Goal: Transaction & Acquisition: Purchase product/service

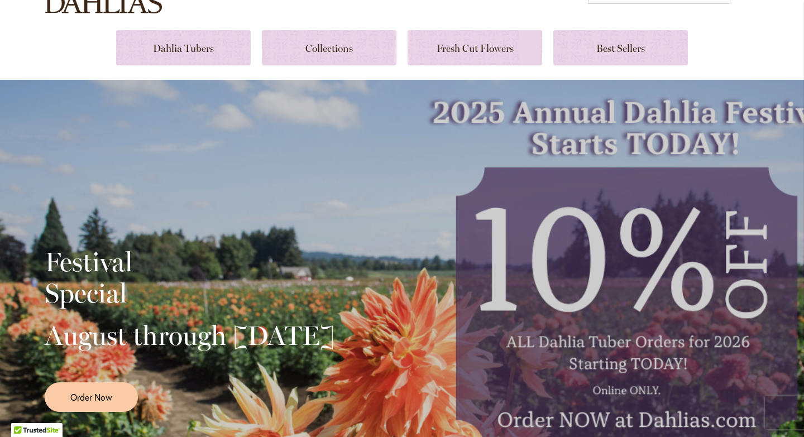
scroll to position [103, 0]
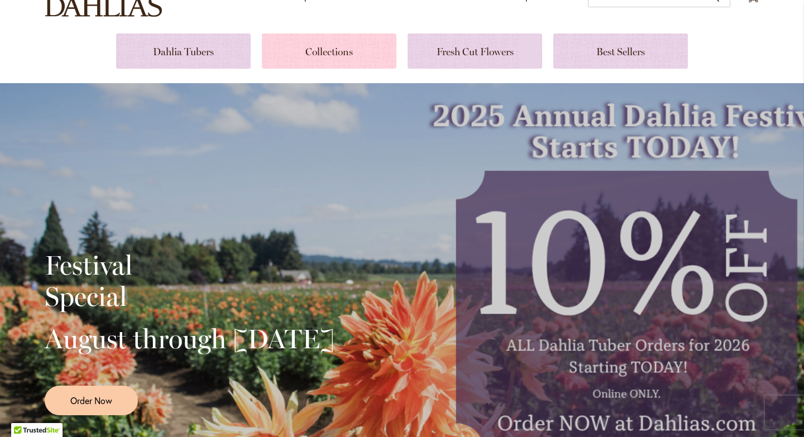
click at [318, 50] on link at bounding box center [329, 51] width 135 height 35
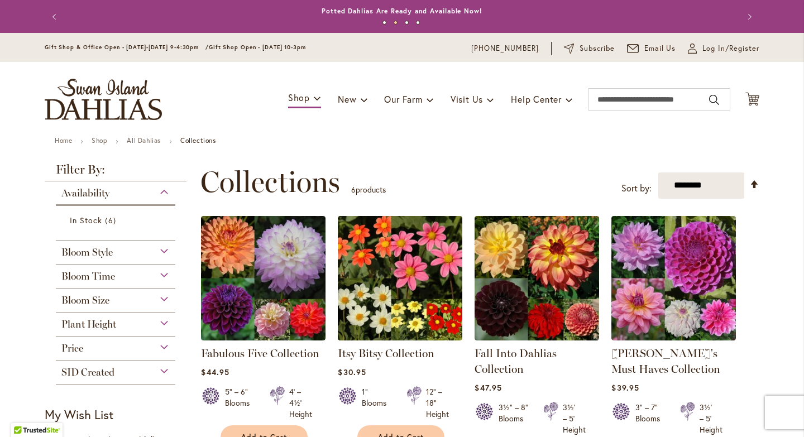
click at [133, 252] on div "Bloom Style" at bounding box center [116, 250] width 120 height 18
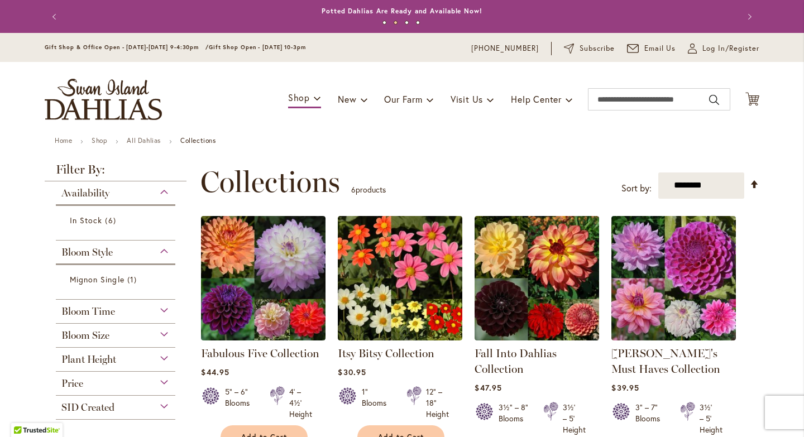
click at [121, 339] on div "Bloom Size" at bounding box center [116, 333] width 120 height 18
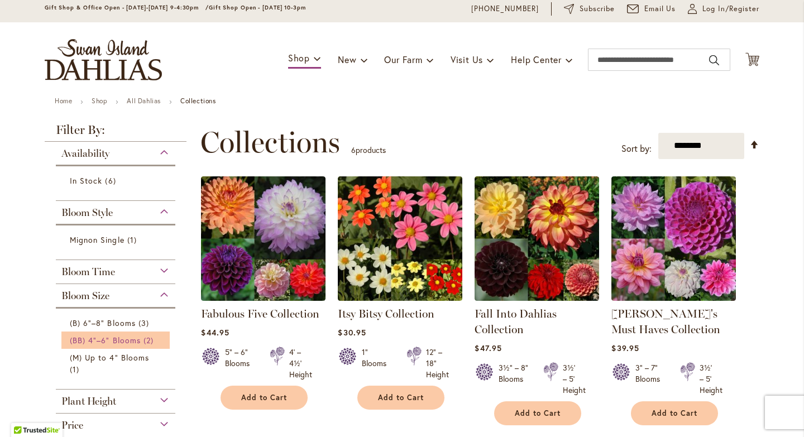
scroll to position [42, 0]
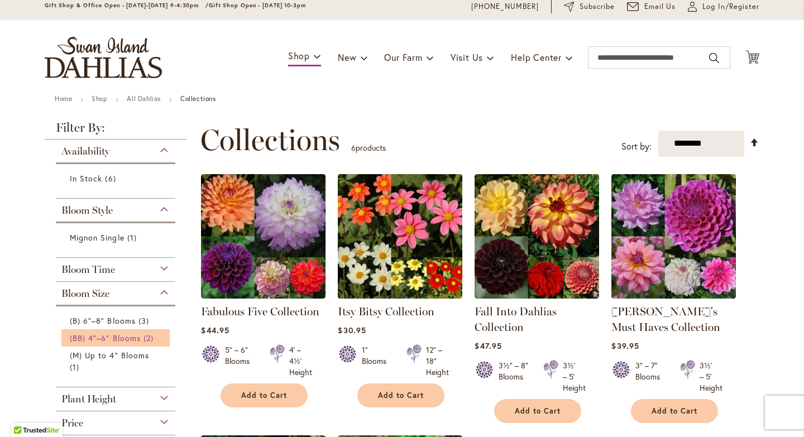
click at [126, 338] on span "(BB) 4"–6" Blooms" at bounding box center [105, 338] width 71 height 11
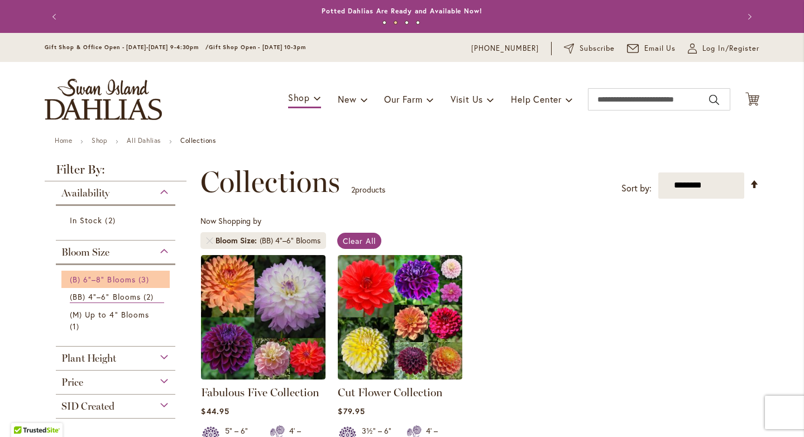
click at [125, 280] on span "(B) 6"–8" Blooms" at bounding box center [103, 279] width 66 height 11
